Goal: Check status: Check status

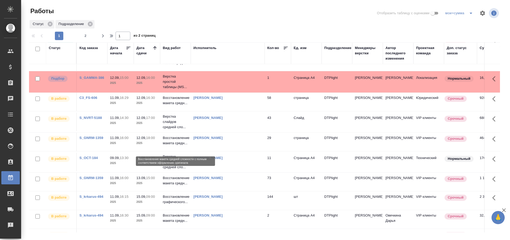
scroll to position [329, 0]
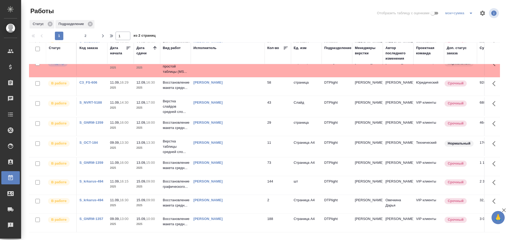
click at [202, 205] on td "[PERSON_NAME]" at bounding box center [228, 204] width 74 height 18
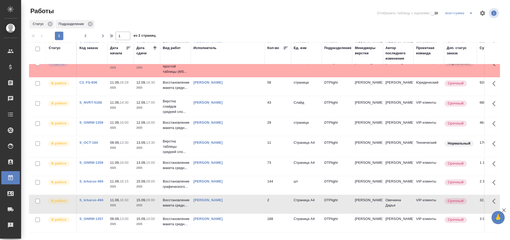
click at [202, 205] on td "[PERSON_NAME]" at bounding box center [228, 204] width 74 height 18
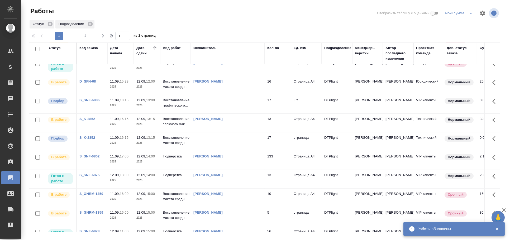
scroll to position [0, 0]
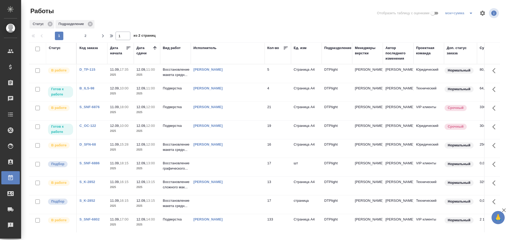
click at [241, 102] on td "Сархатов Руслан" at bounding box center [228, 92] width 74 height 18
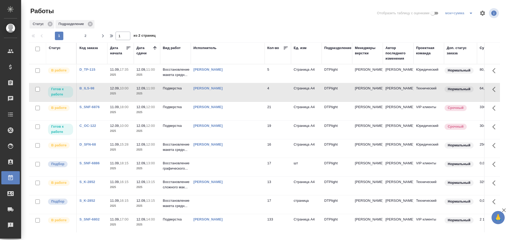
click at [222, 101] on td "[PERSON_NAME]" at bounding box center [228, 92] width 74 height 18
click at [245, 177] on td at bounding box center [228, 167] width 74 height 18
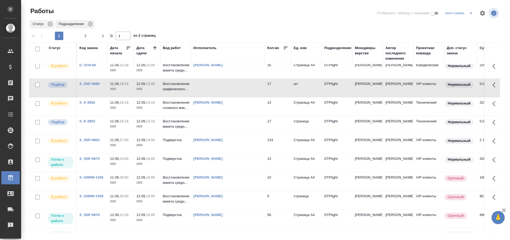
scroll to position [88, 0]
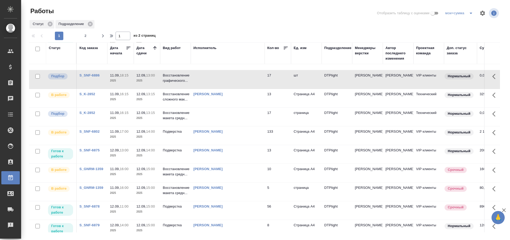
click at [227, 89] on td at bounding box center [228, 79] width 74 height 18
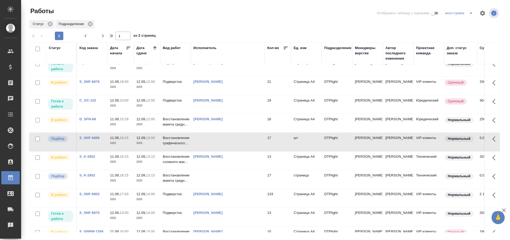
scroll to position [0, 0]
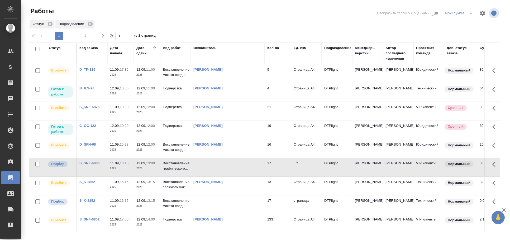
click at [230, 91] on div "[PERSON_NAME]" at bounding box center [227, 88] width 69 height 5
click at [230, 91] on div "Сархатов Руслан" at bounding box center [227, 88] width 69 height 5
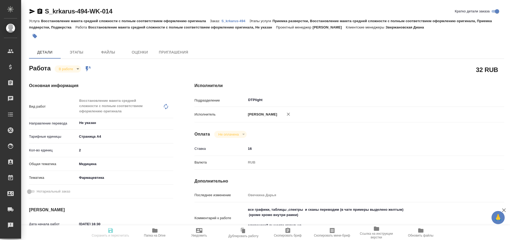
type textarea "x"
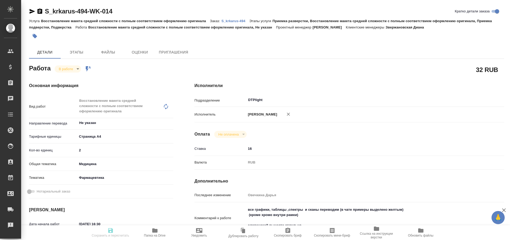
type textarea "x"
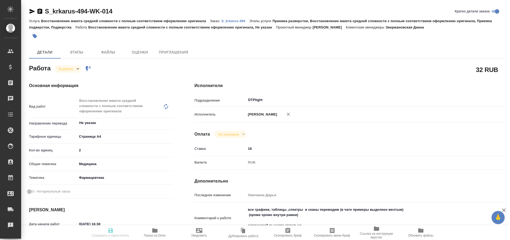
type textarea "x"
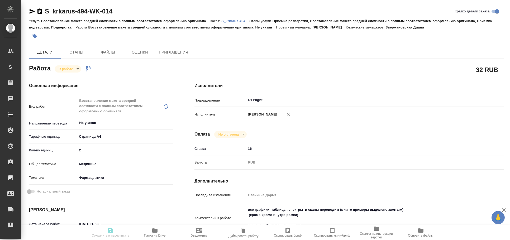
type textarea "x"
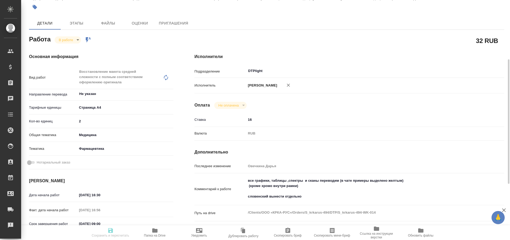
scroll to position [58, 0]
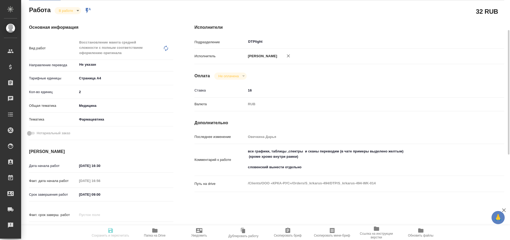
type textarea "x"
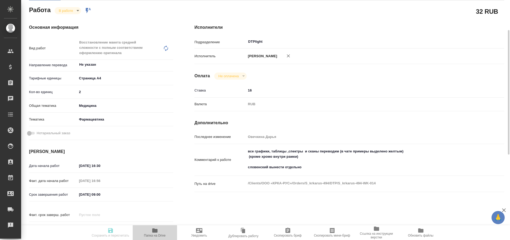
click at [155, 230] on icon "button" at bounding box center [154, 231] width 5 height 4
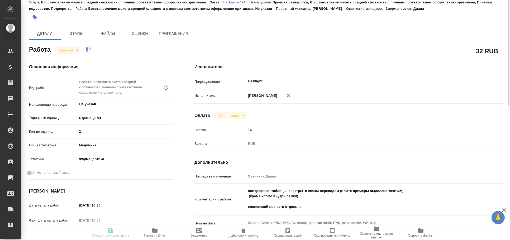
scroll to position [0, 0]
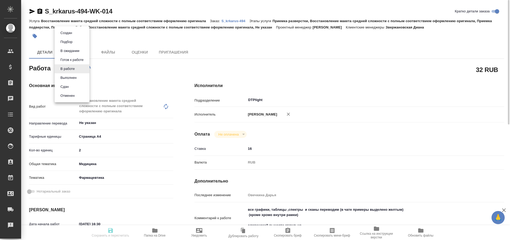
click at [76, 70] on body "🙏 .cls-1 fill:#fff; AWATERA Arkhipova Ekaterina Клиенты Спецификации Заказы 0 Ч…" at bounding box center [255, 120] width 510 height 240
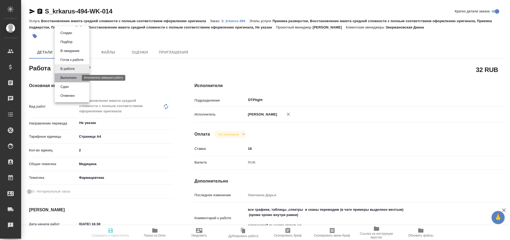
click at [73, 78] on button "Выполнен" at bounding box center [68, 78] width 19 height 6
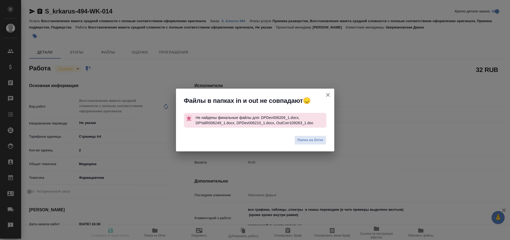
type textarea "x"
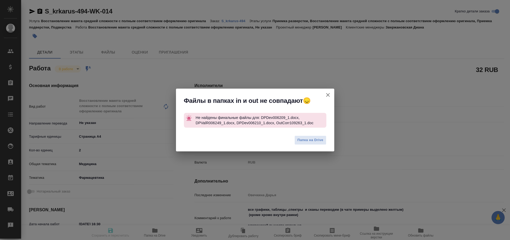
type textarea "x"
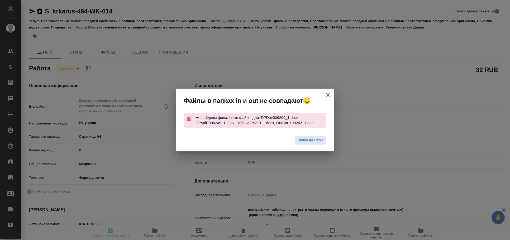
type textarea "x"
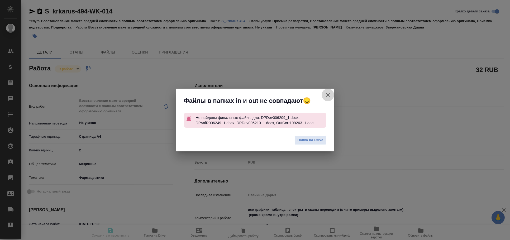
click at [329, 96] on icon "button" at bounding box center [328, 95] width 4 height 4
type textarea "x"
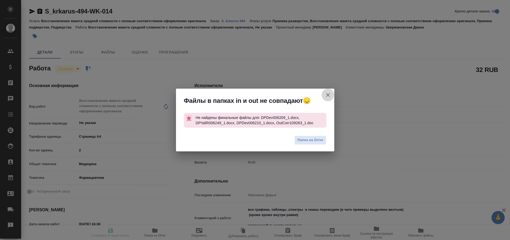
type textarea "x"
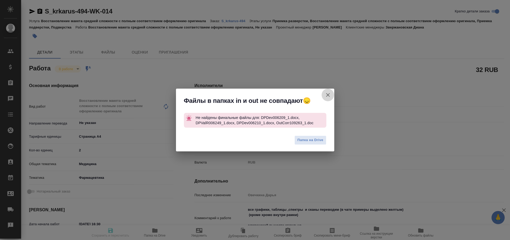
type textarea "x"
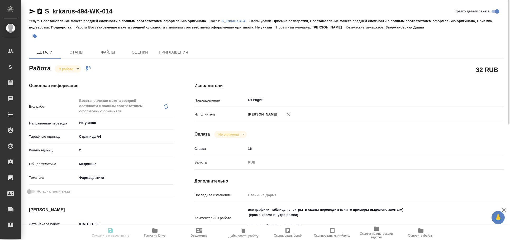
drag, startPoint x: 230, startPoint y: 23, endPoint x: 234, endPoint y: 24, distance: 4.7
click at [230, 23] on div "Услуга Восстановление макета средней сложности с полным соответствием оформлени…" at bounding box center [266, 24] width 475 height 13
click at [235, 22] on p "S_krkarus-494" at bounding box center [235, 21] width 28 height 4
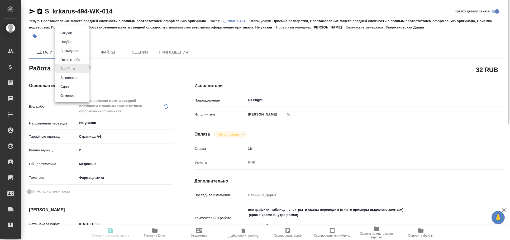
click at [69, 71] on body "🙏 .cls-1 fill:#fff; AWATERA Arkhipova Ekaterina Клиенты Спецификации Заказы 0 Ч…" at bounding box center [255, 120] width 510 height 240
click at [72, 77] on button "Выполнен" at bounding box center [68, 78] width 19 height 6
type textarea "x"
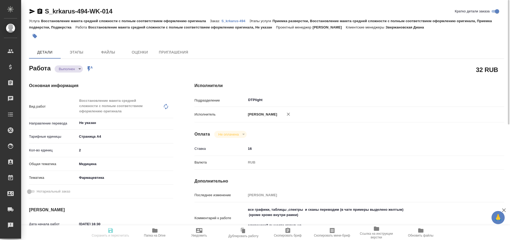
type textarea "x"
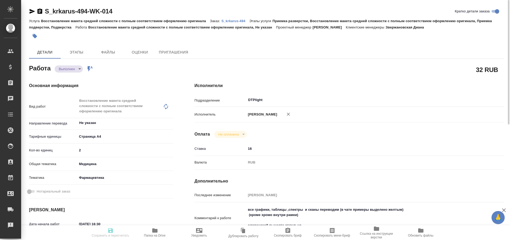
type textarea "x"
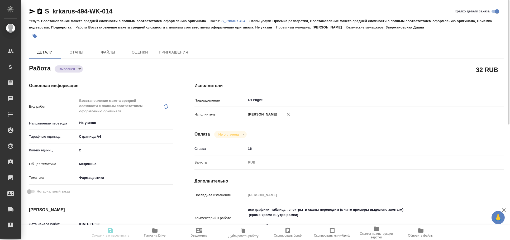
type textarea "x"
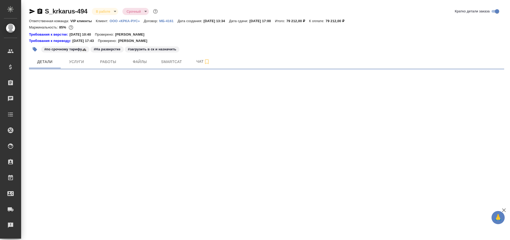
select select "RU"
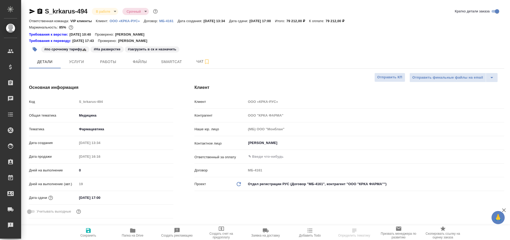
type textarea "x"
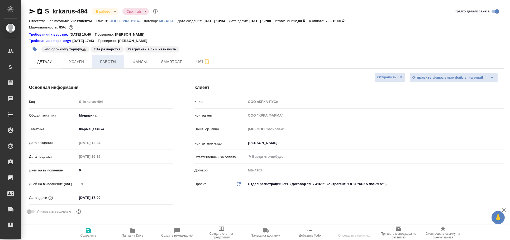
type textarea "x"
type input "[PERSON_NAME]"
type input "Каирова Бэлла"
click at [120, 63] on span "Работы" at bounding box center [108, 62] width 25 height 7
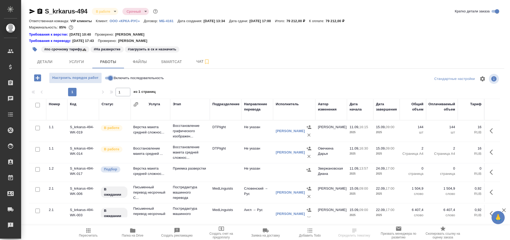
click at [106, 79] on input "Включить последовательность" at bounding box center [110, 78] width 19 height 6
checkbox input "true"
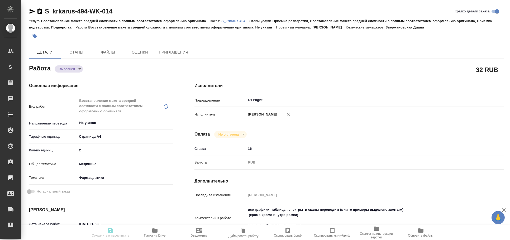
type textarea "x"
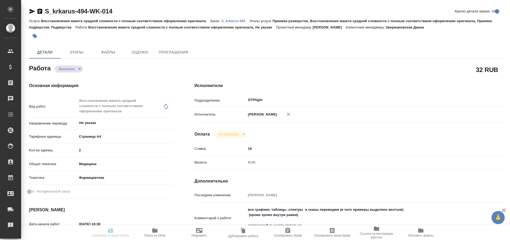
type textarea "x"
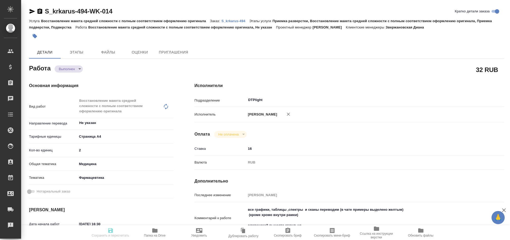
type textarea "x"
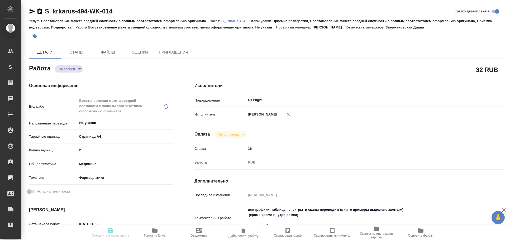
type textarea "x"
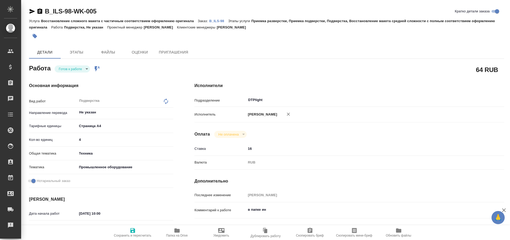
type textarea "x"
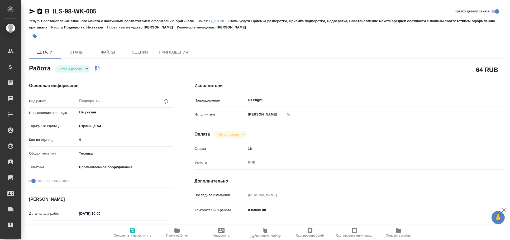
type textarea "x"
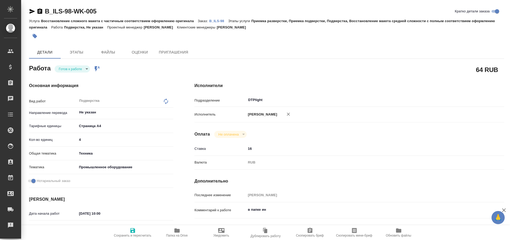
type textarea "x"
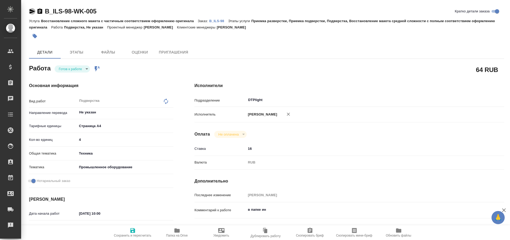
click at [30, 11] on icon "button" at bounding box center [33, 11] width 6 height 5
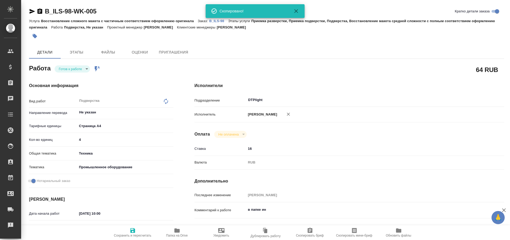
scroll to position [58, 0]
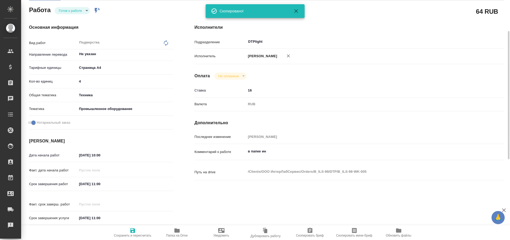
type textarea "x"
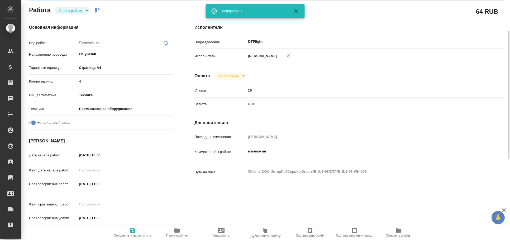
type textarea "x"
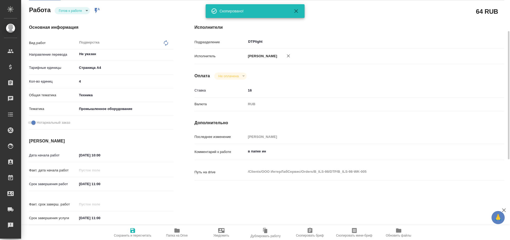
type textarea "x"
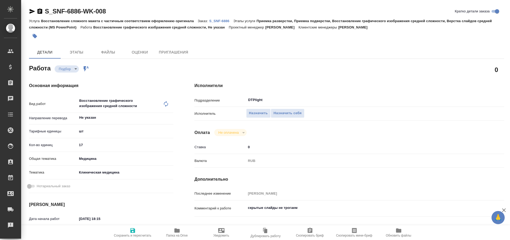
type textarea "x"
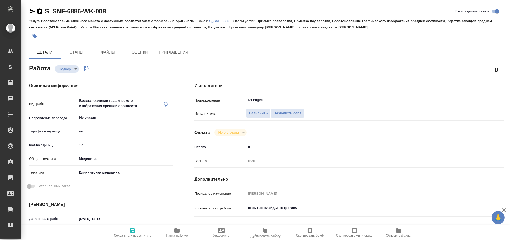
type textarea "x"
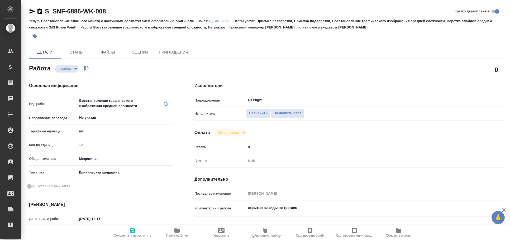
type textarea "x"
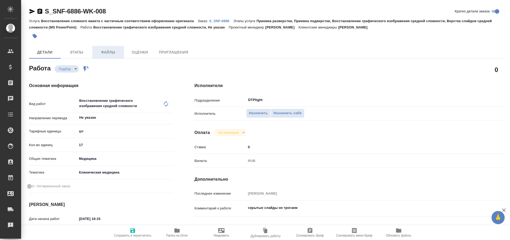
type textarea "x"
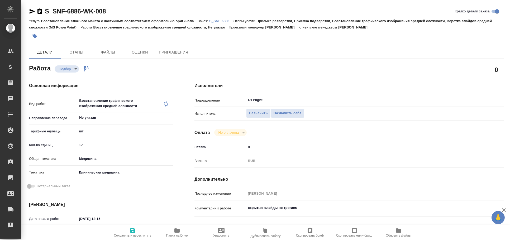
type textarea "x"
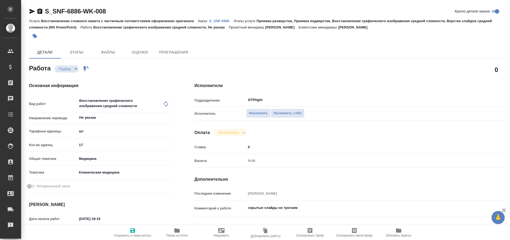
click at [32, 10] on icon "button" at bounding box center [33, 11] width 6 height 5
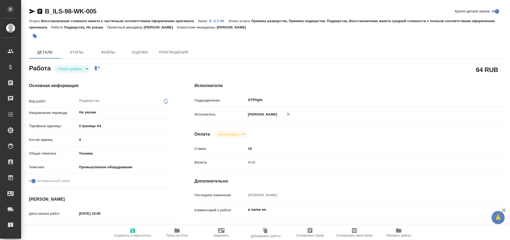
type textarea "x"
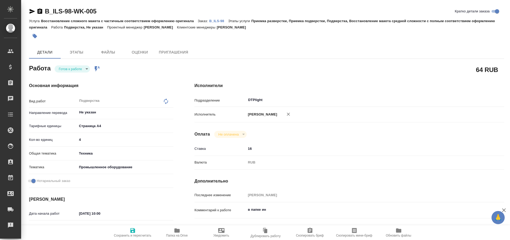
type textarea "x"
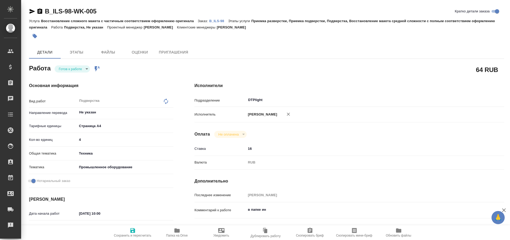
type textarea "x"
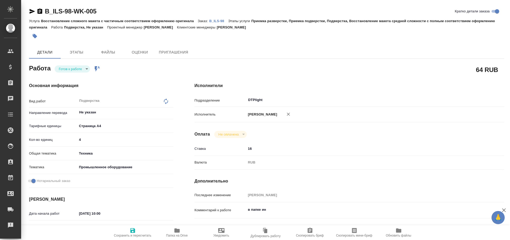
type textarea "x"
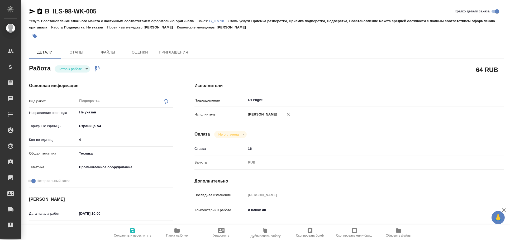
type textarea "x"
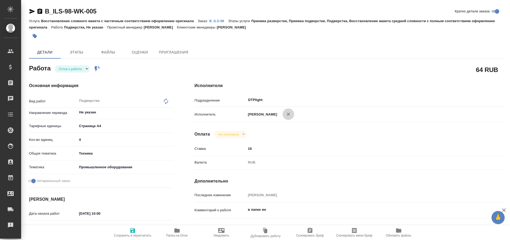
drag, startPoint x: 288, startPoint y: 113, endPoint x: 293, endPoint y: 122, distance: 10.2
click at [288, 113] on icon "button" at bounding box center [288, 114] width 5 height 5
type textarea "x"
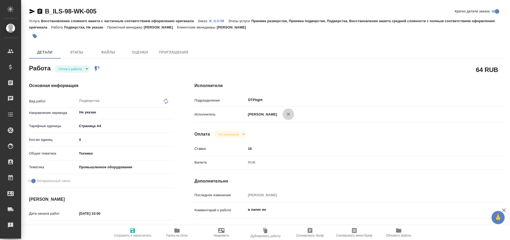
type textarea "x"
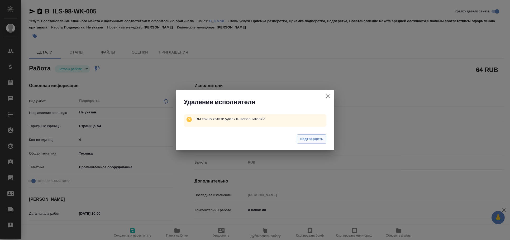
click at [304, 136] on span "Подтвердить" at bounding box center [311, 139] width 23 height 6
type textarea "x"
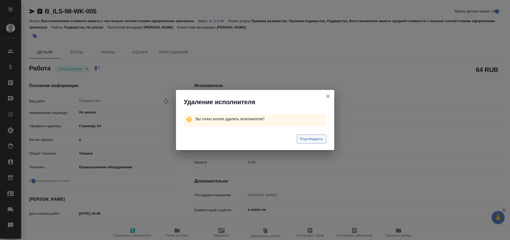
type textarea "x"
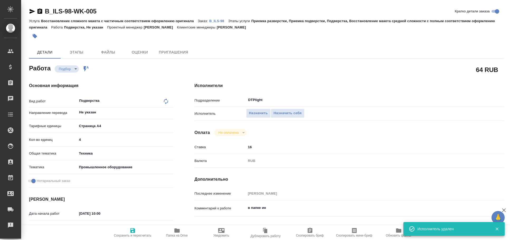
type textarea "x"
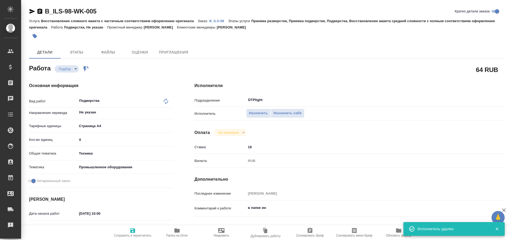
click at [33, 10] on icon "button" at bounding box center [32, 11] width 6 height 6
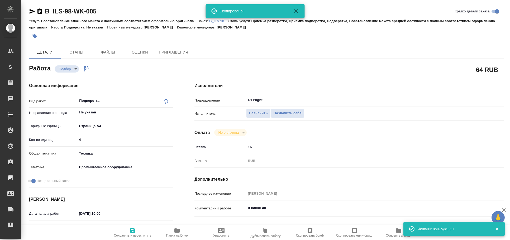
type textarea "x"
